Goal: Task Accomplishment & Management: Complete application form

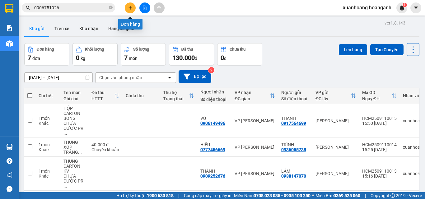
click at [130, 9] on icon "plus" at bounding box center [130, 8] width 4 height 4
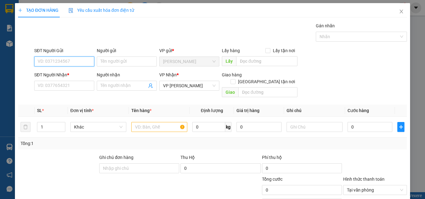
click at [65, 60] on input "SĐT Người Gửi" at bounding box center [64, 62] width 60 height 10
click at [71, 84] on div "0909954557 - CHƯƠNG" at bounding box center [64, 83] width 53 height 7
type input "0909954557"
type input "CHƯƠNG"
type input "70.000"
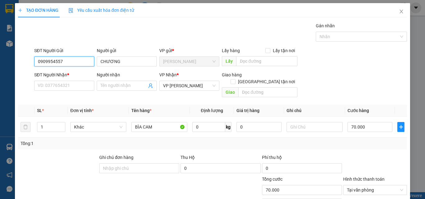
click at [72, 61] on input "0909954557" at bounding box center [64, 62] width 60 height 10
click at [66, 62] on input "1112" at bounding box center [64, 62] width 60 height 10
type input "0975491112"
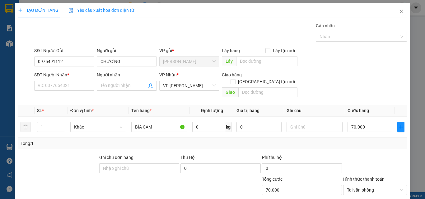
click at [136, 67] on div "Người gửi CHƯƠNG" at bounding box center [127, 58] width 60 height 22
click at [130, 61] on input "CHƯƠNG" at bounding box center [127, 62] width 60 height 10
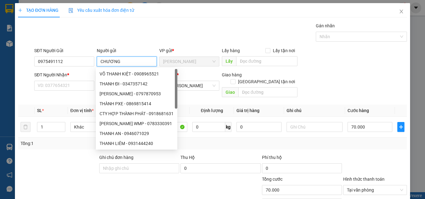
click at [130, 61] on input "CHƯƠNG" at bounding box center [127, 62] width 60 height 10
type input "KHOA"
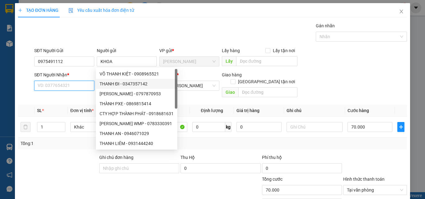
click at [72, 85] on input "SĐT Người Nhận *" at bounding box center [64, 86] width 60 height 10
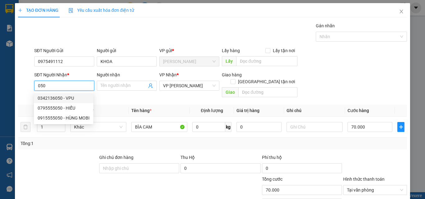
click at [60, 85] on input "050" at bounding box center [64, 86] width 60 height 10
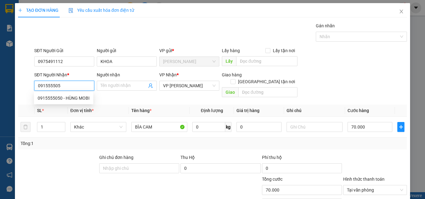
type input "0915555050"
click at [71, 98] on div "0915555050 - HÙNG MOBI" at bounding box center [64, 98] width 52 height 7
type input "HÙNG MOBI"
type input "GIAO 30/7=30K"
type input "30.000"
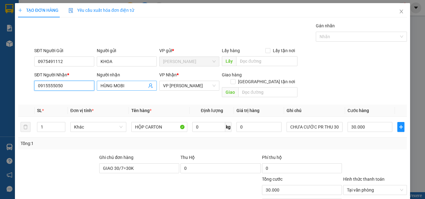
type input "0915555050"
click at [129, 84] on input "HÙNG MOBI" at bounding box center [123, 85] width 46 height 7
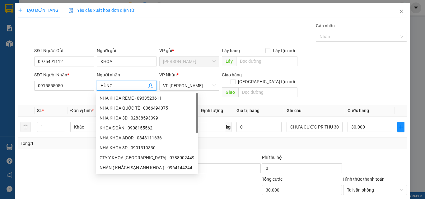
type input "HÙNG"
click at [58, 97] on div "Transit Pickup Surcharge Ids Transit Deliver Surcharge Ids Transit Deliver Surc…" at bounding box center [212, 133] width 388 height 222
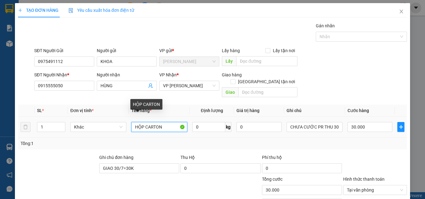
click at [172, 122] on input "HỘP CARTON" at bounding box center [159, 127] width 56 height 10
type input "HỘP CARTON KV"
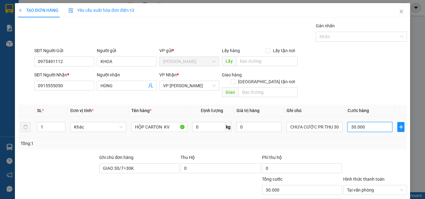
click at [364, 122] on input "30.000" at bounding box center [369, 127] width 45 height 10
type input "0"
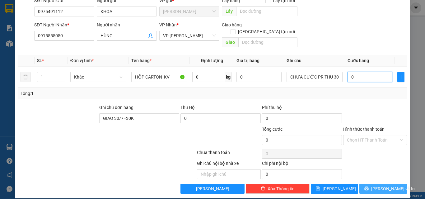
type input "0"
click at [368, 187] on icon "printer" at bounding box center [366, 189] width 4 height 4
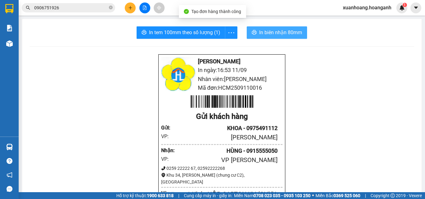
click at [253, 32] on icon "printer" at bounding box center [253, 32] width 5 height 5
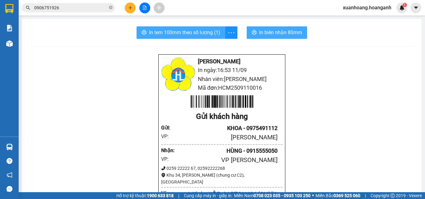
click at [208, 31] on span "In tem 100mm theo số lượng (1)" at bounding box center [184, 33] width 71 height 8
click at [128, 7] on icon "plus" at bounding box center [130, 8] width 4 height 4
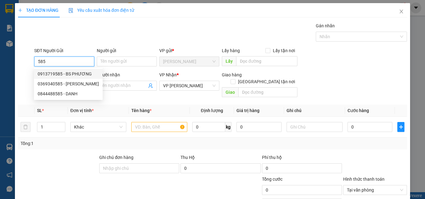
click at [72, 71] on div "0913719585 - BS PHƯƠNG" at bounding box center [68, 74] width 61 height 7
type input "0913719585"
type input "BS PHƯƠNG"
type input "30.000"
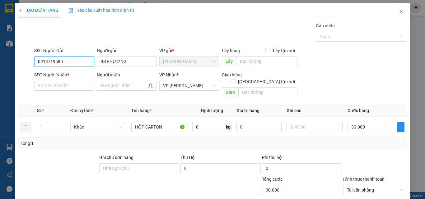
click at [70, 59] on input "0913719585" at bounding box center [64, 62] width 60 height 10
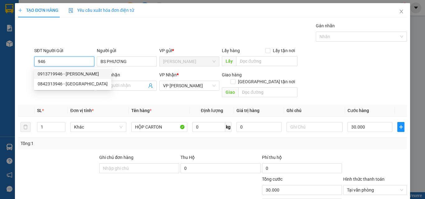
click at [75, 74] on div "0913719946 - [PERSON_NAME]" at bounding box center [73, 74] width 70 height 7
type input "0913719946"
type input "DZINH NGUYỄN"
type input "0913719946"
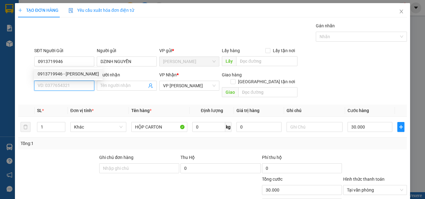
click at [69, 86] on input "SĐT Người Nhận *" at bounding box center [64, 86] width 60 height 10
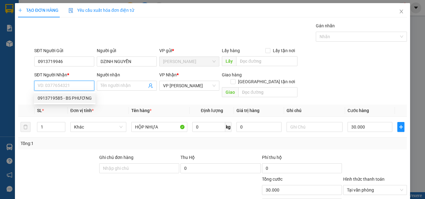
click at [81, 100] on div "0913719585 - BS PHƯƠNG" at bounding box center [65, 98] width 54 height 7
type input "0913719585"
type input "BS PHƯƠNG"
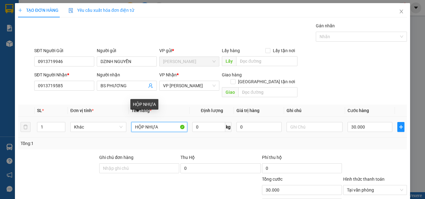
click at [162, 122] on input "HỘP NHỰA" at bounding box center [159, 127] width 56 height 10
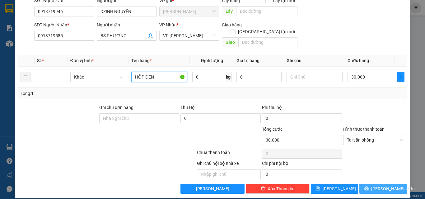
type input "HỘP ĐEN"
click at [391, 184] on button "[PERSON_NAME] và In" at bounding box center [383, 189] width 48 height 10
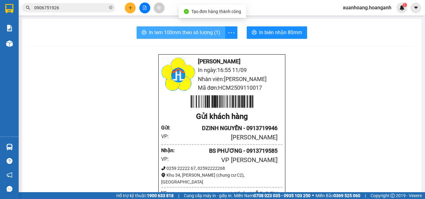
click at [189, 37] on button "In tem 100mm theo số lượng (1)" at bounding box center [180, 32] width 89 height 12
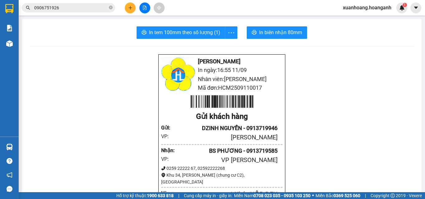
click at [126, 9] on button at bounding box center [130, 7] width 11 height 11
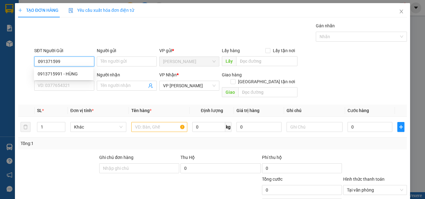
type input "0913715991"
click at [63, 72] on div "0913715991 - HÙNG" at bounding box center [64, 74] width 52 height 7
type input "HÙNG"
type input "0913715991"
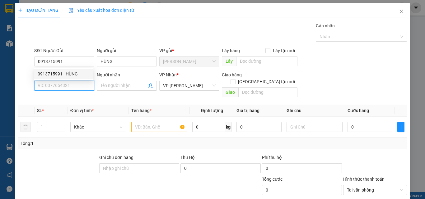
click at [60, 82] on input "SĐT Người Nhận *" at bounding box center [64, 86] width 60 height 10
type input "30.000"
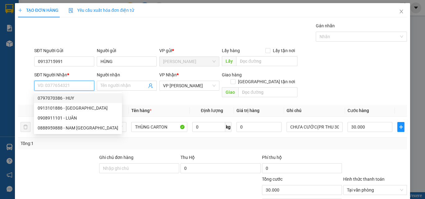
click at [83, 95] on div "0797070386 - HUY" at bounding box center [78, 98] width 80 height 7
type input "0797070386"
type input "HUY"
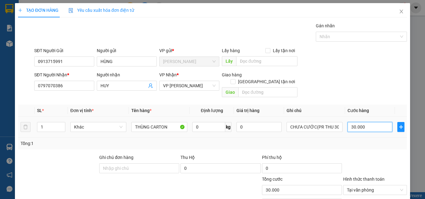
click at [362, 122] on input "30.000" at bounding box center [369, 127] width 45 height 10
type input "0"
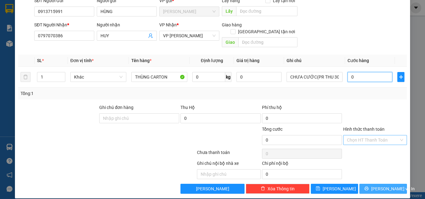
type input "0"
click at [378, 186] on span "[PERSON_NAME] và In" at bounding box center [393, 189] width 44 height 7
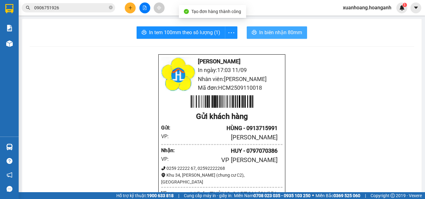
click at [264, 35] on span "In biên nhận 80mm" at bounding box center [280, 33] width 43 height 8
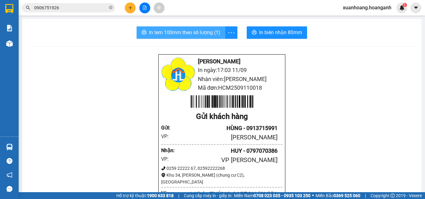
click at [170, 34] on span "In tem 100mm theo số lượng (1)" at bounding box center [184, 33] width 71 height 8
